Goal: Task Accomplishment & Management: Complete application form

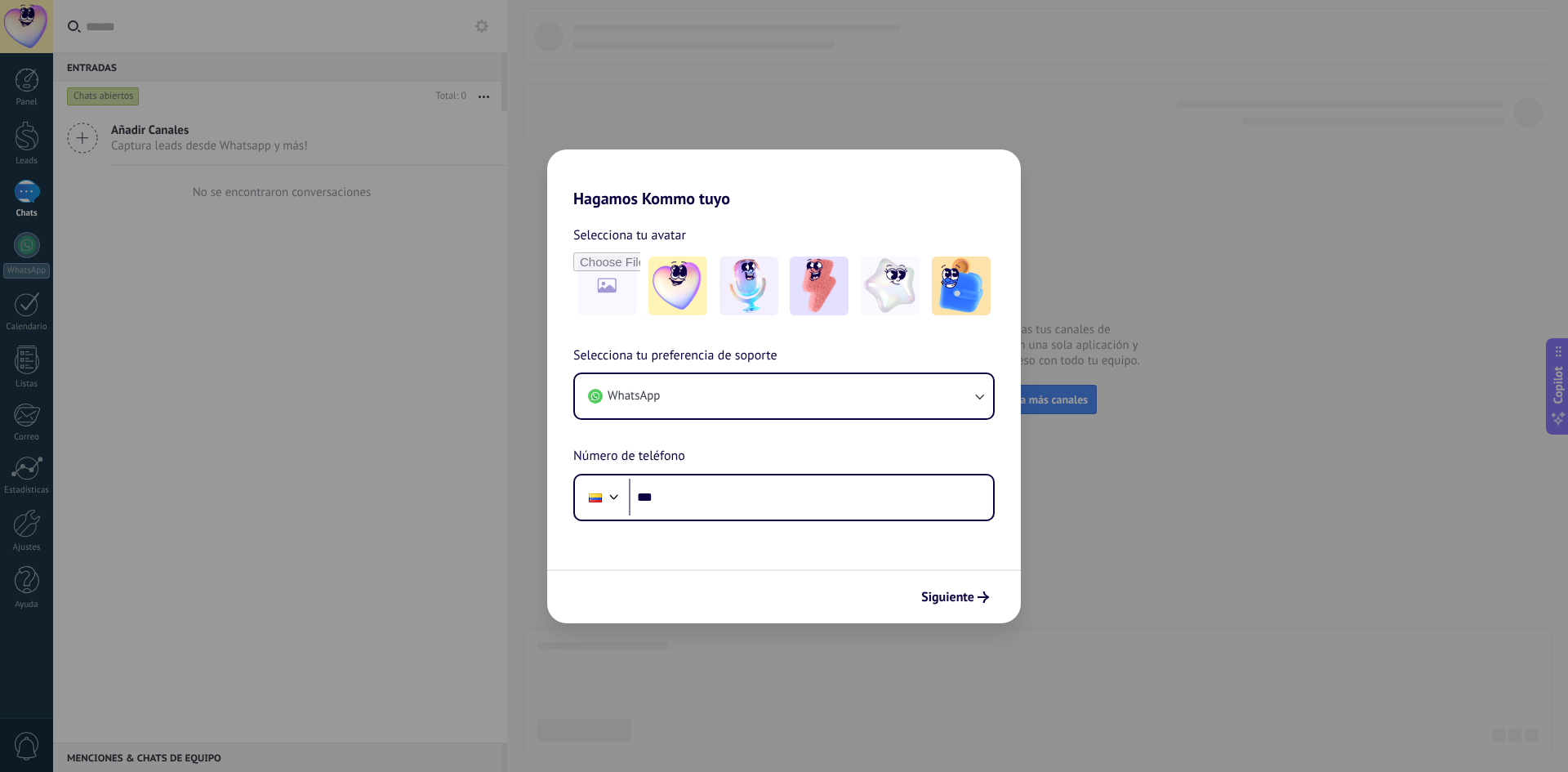
click at [869, 615] on div "Siguiente" at bounding box center [784, 596] width 474 height 54
click at [1067, 146] on div "Hagamos Kommo tuyo Selecciona tu avatar Selecciona tu preferencia de soporte Wh…" at bounding box center [784, 386] width 1568 height 772
click at [942, 599] on span "Siguiente" at bounding box center [947, 597] width 53 height 11
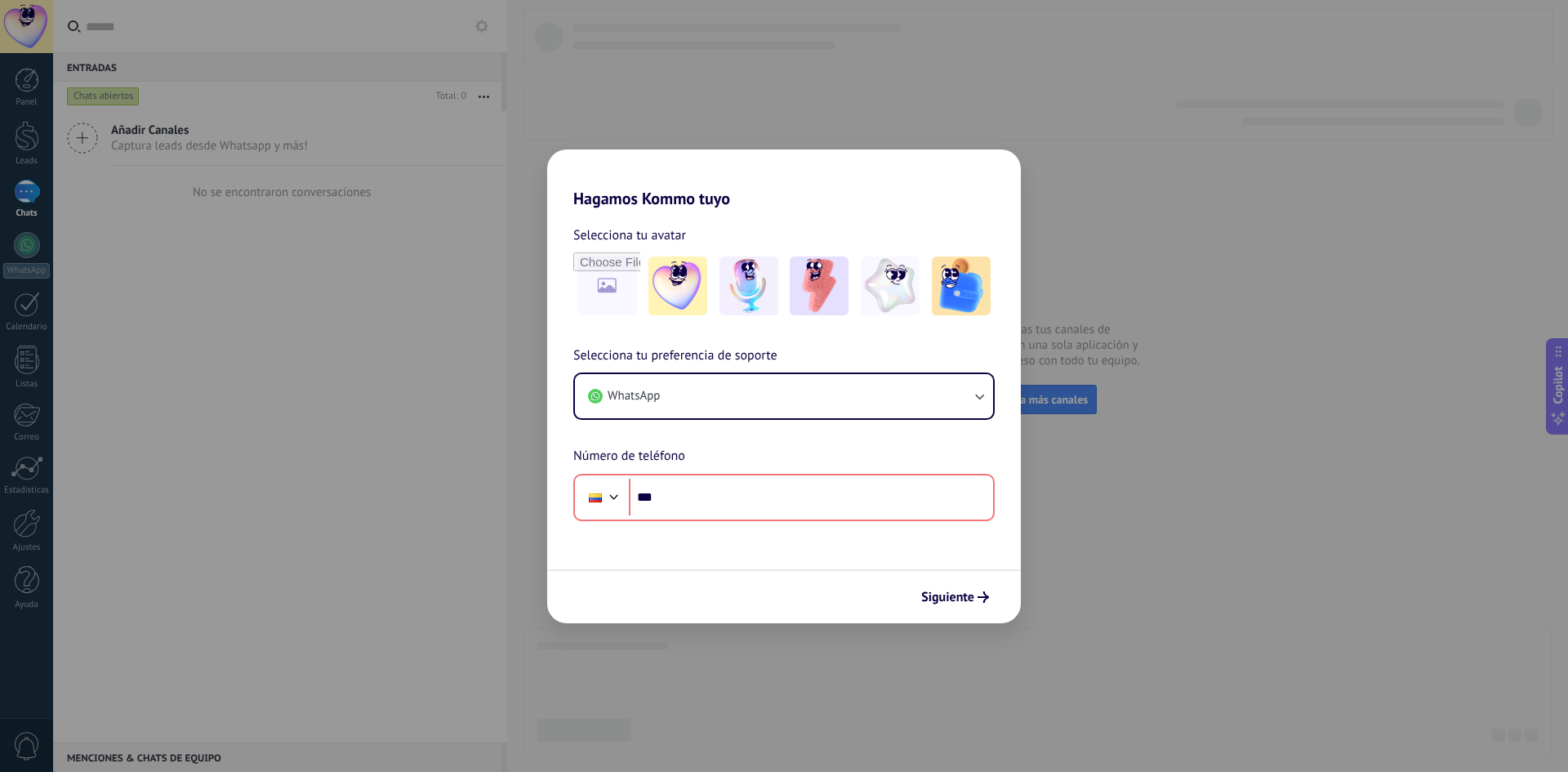
click at [731, 600] on div "Siguiente" at bounding box center [784, 596] width 474 height 54
click at [726, 656] on div "Hagamos Kommo tuyo Selecciona tu avatar Selecciona tu preferencia de soporte Wh…" at bounding box center [784, 386] width 1568 height 772
click at [1062, 666] on div "Hagamos Kommo tuyo Selecciona tu avatar Selecciona tu preferencia de soporte Wh…" at bounding box center [784, 386] width 1568 height 772
click at [767, 83] on div "Hagamos Kommo tuyo Selecciona tu avatar Selecciona tu preferencia de soporte Wh…" at bounding box center [784, 386] width 1568 height 772
click at [852, 126] on div "Hagamos Kommo tuyo Selecciona tu avatar Selecciona tu preferencia de soporte Wh…" at bounding box center [784, 386] width 1568 height 772
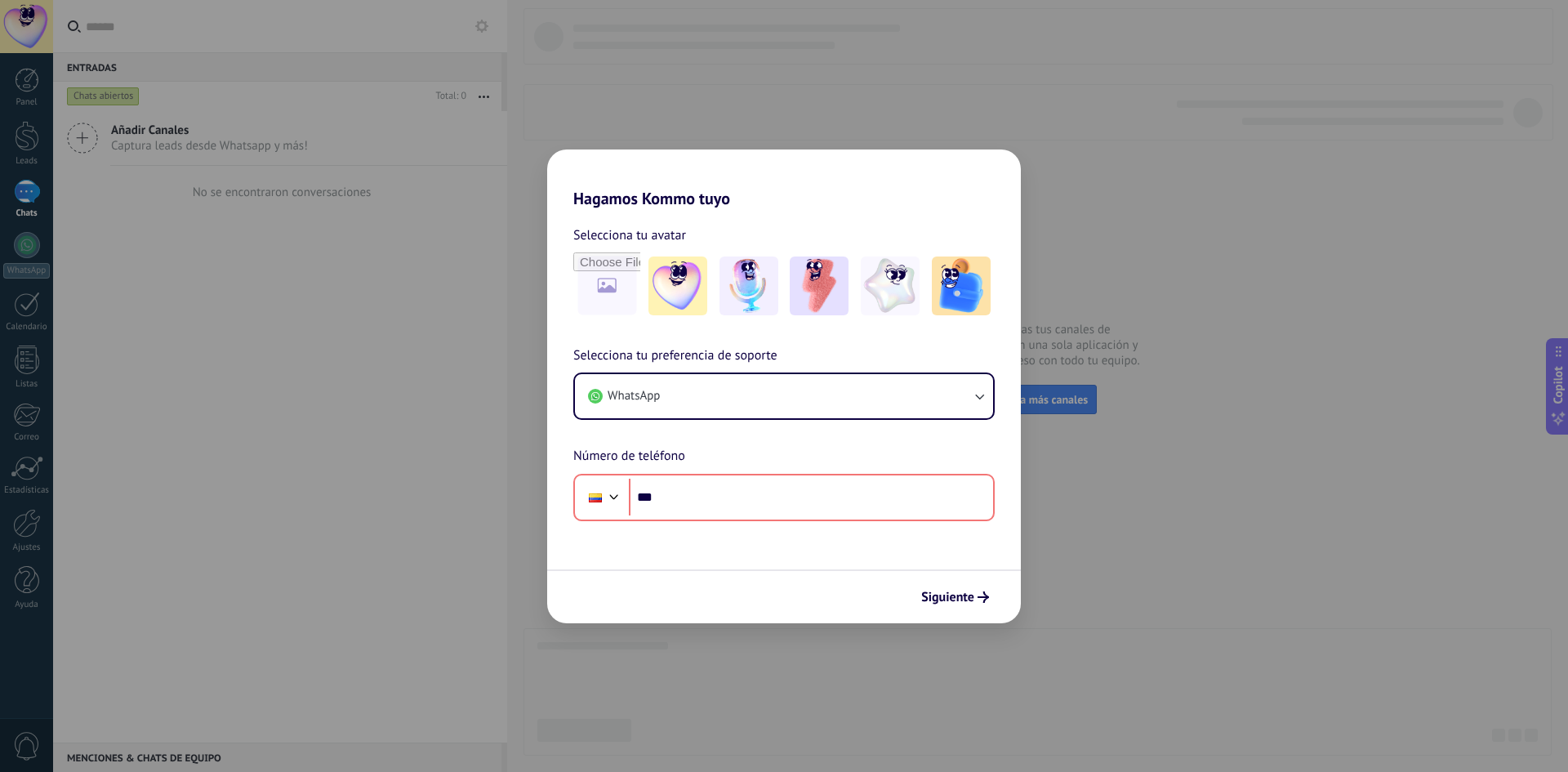
click at [1139, 106] on div "Hagamos Kommo tuyo Selecciona tu avatar Selecciona tu preferencia de soporte Wh…" at bounding box center [784, 386] width 1568 height 772
drag, startPoint x: 314, startPoint y: 202, endPoint x: 339, endPoint y: 228, distance: 36.1
click at [314, 203] on div "Hagamos Kommo tuyo Selecciona tu avatar Selecciona tu preferencia de soporte Wh…" at bounding box center [784, 386] width 1568 height 772
click at [972, 594] on span "Siguiente" at bounding box center [947, 597] width 53 height 11
click at [964, 594] on span "Siguiente" at bounding box center [947, 597] width 53 height 11
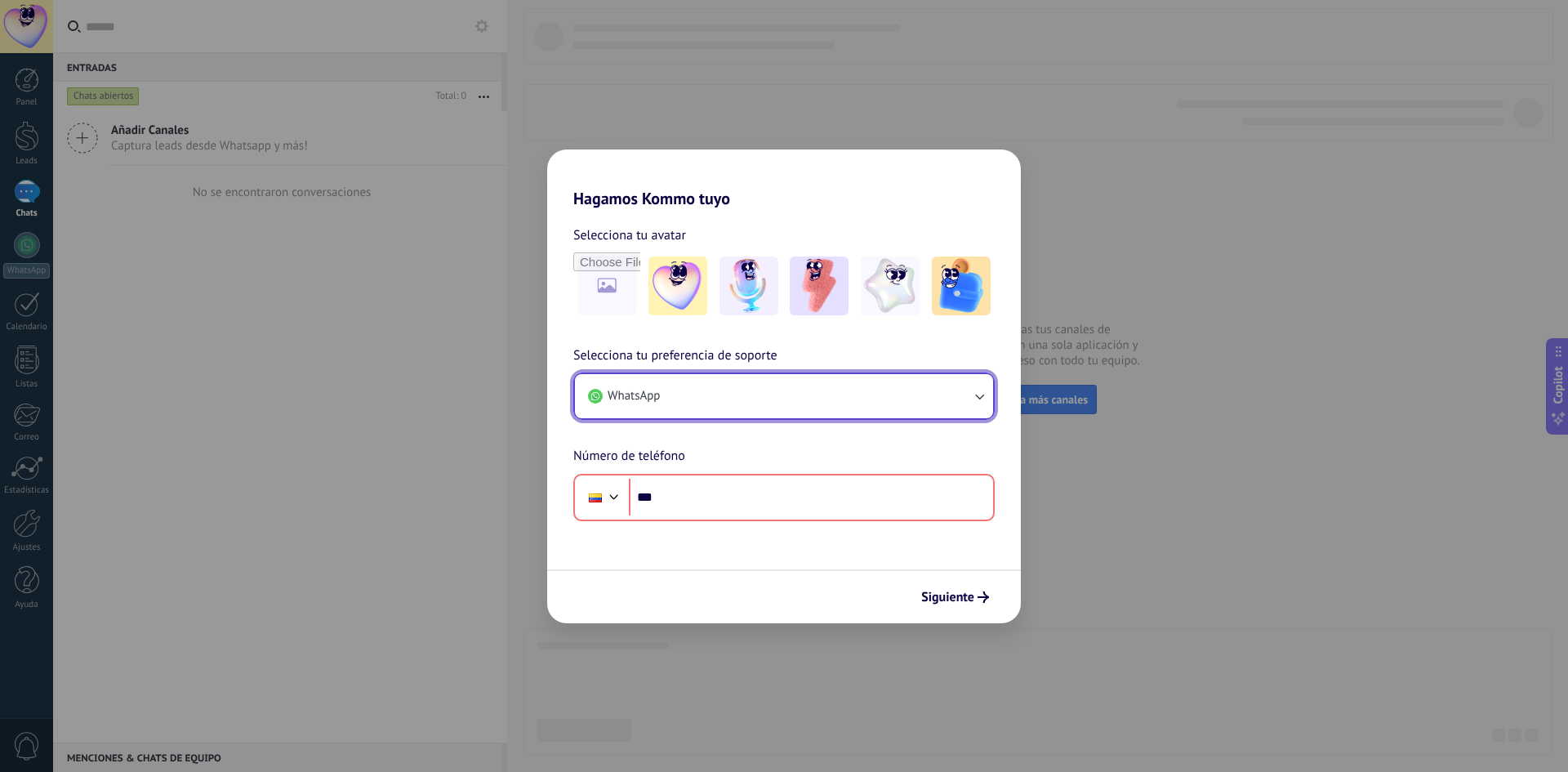
click at [874, 377] on button "WhatsApp" at bounding box center [784, 397] width 419 height 44
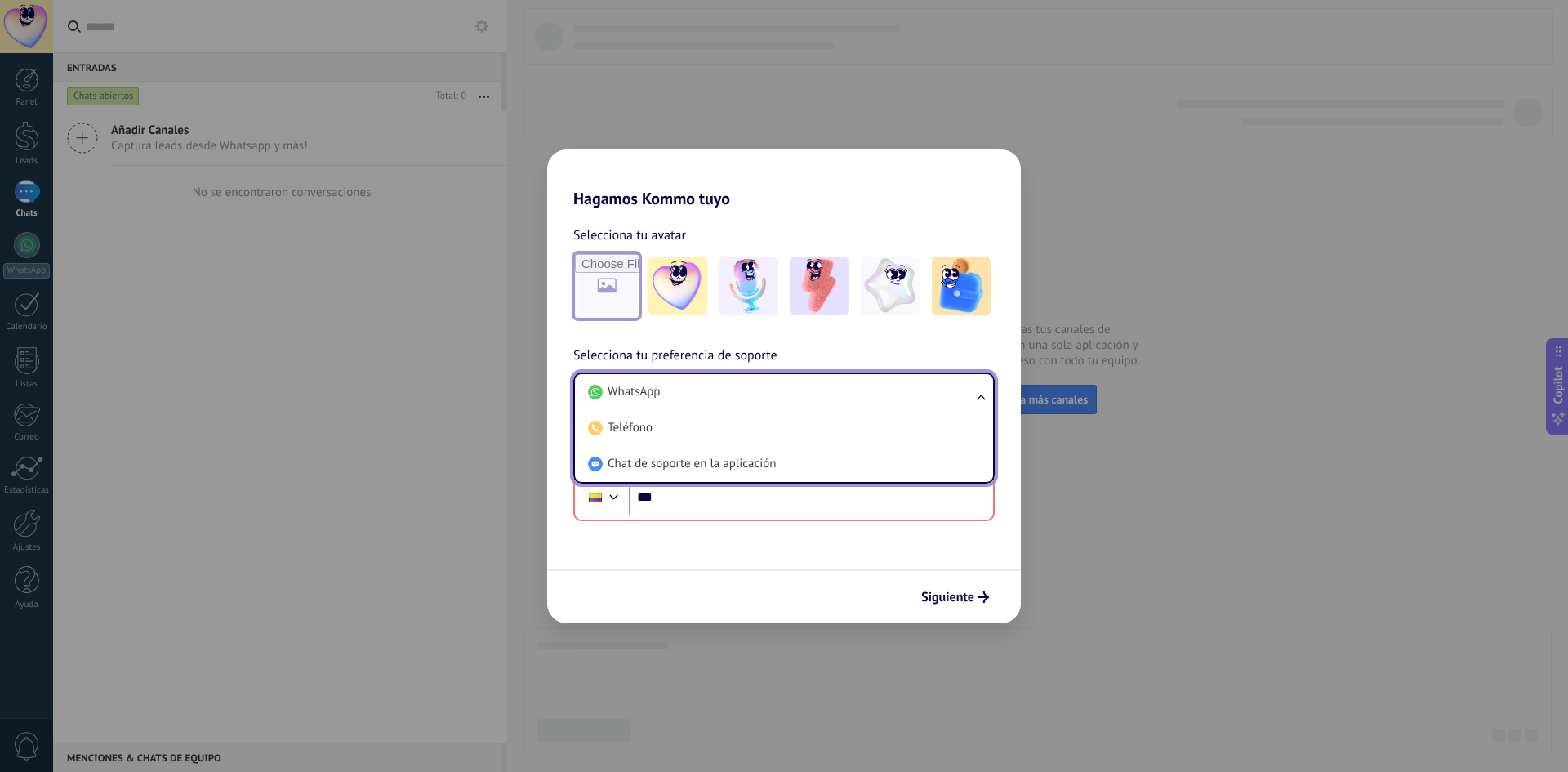
click at [627, 287] on input "file" at bounding box center [606, 286] width 64 height 64
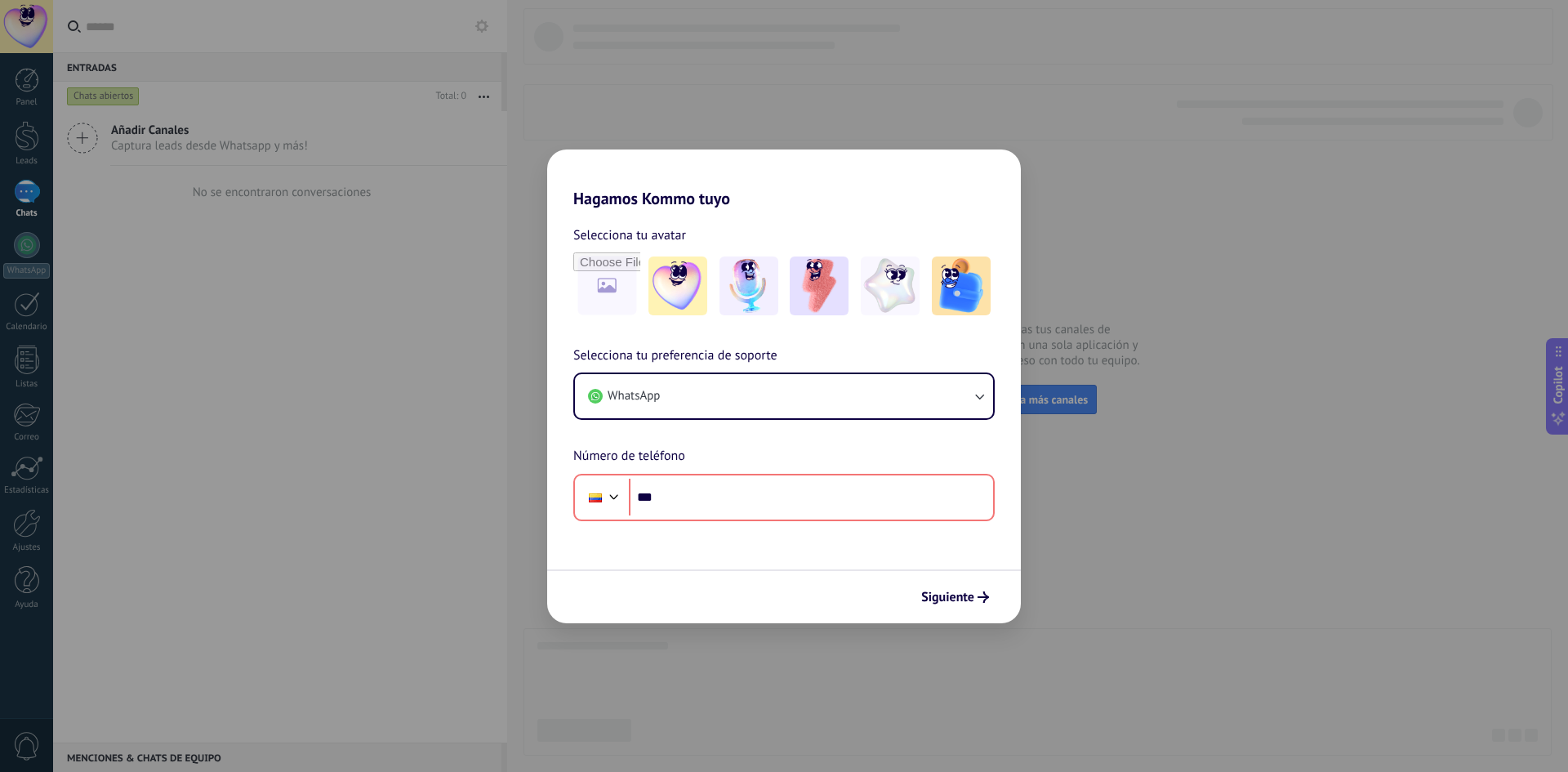
click at [1044, 106] on div "Hagamos Kommo tuyo Selecciona tu avatar Selecciona tu preferencia de soporte Wh…" at bounding box center [784, 386] width 1568 height 772
drag, startPoint x: 1003, startPoint y: 67, endPoint x: 1015, endPoint y: 67, distance: 12.0
click at [1003, 67] on div "Hagamos Kommo tuyo Selecciona tu avatar Selecciona tu preferencia de soporte Wh…" at bounding box center [784, 386] width 1568 height 772
drag, startPoint x: 1097, startPoint y: 95, endPoint x: 1089, endPoint y: 92, distance: 8.5
click at [1096, 95] on div "Hagamos Kommo tuyo Selecciona tu avatar Selecciona tu preferencia de soporte Wh…" at bounding box center [784, 386] width 1568 height 772
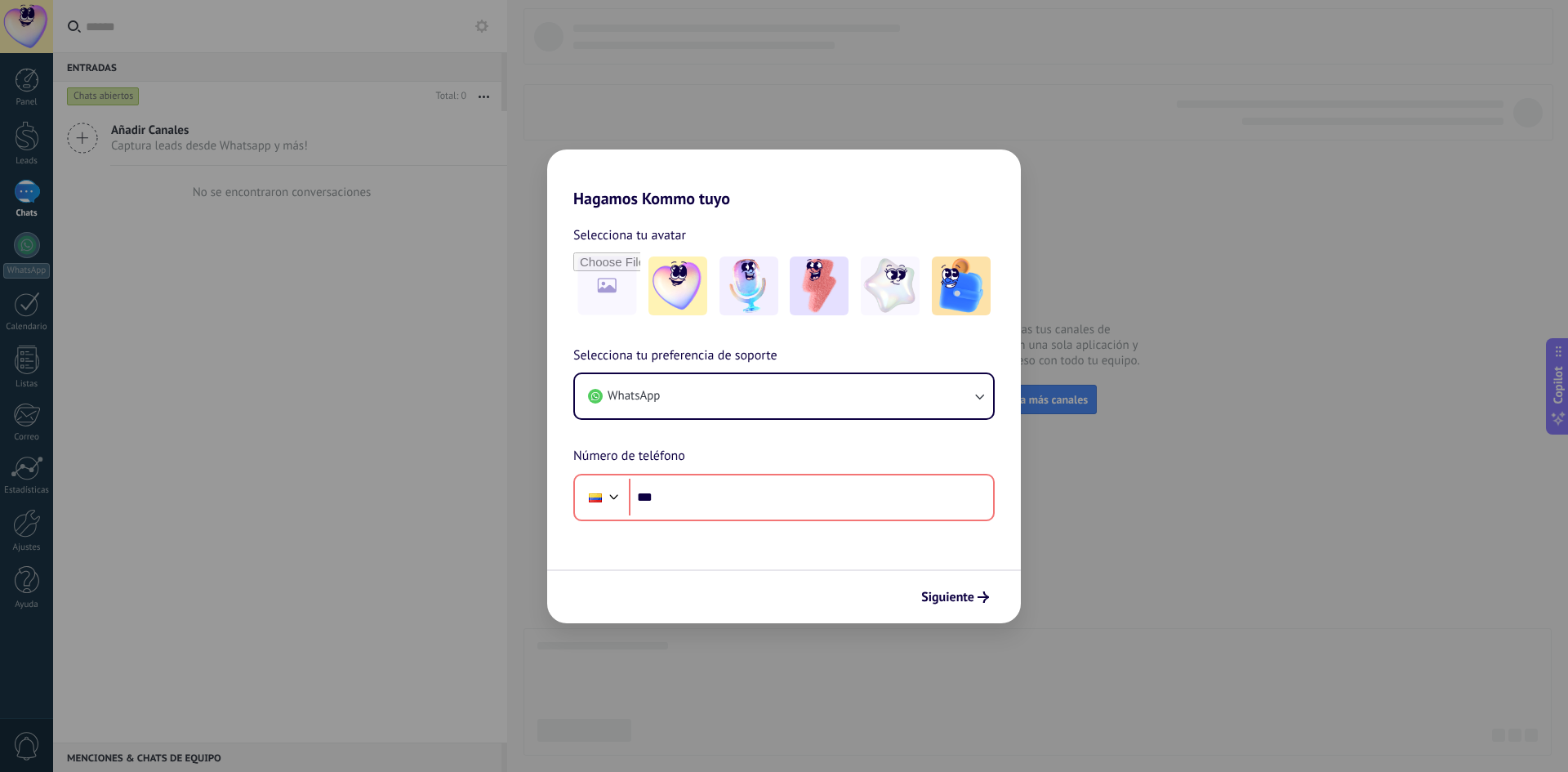
click at [974, 74] on div "Hagamos Kommo tuyo Selecciona tu avatar Selecciona tu preferencia de soporte Wh…" at bounding box center [784, 386] width 1568 height 772
click at [1041, 528] on div "Hagamos Kommo tuyo Selecciona tu avatar Selecciona tu preferencia de soporte Wh…" at bounding box center [784, 386] width 1568 height 772
